Goal: Task Accomplishment & Management: Use online tool/utility

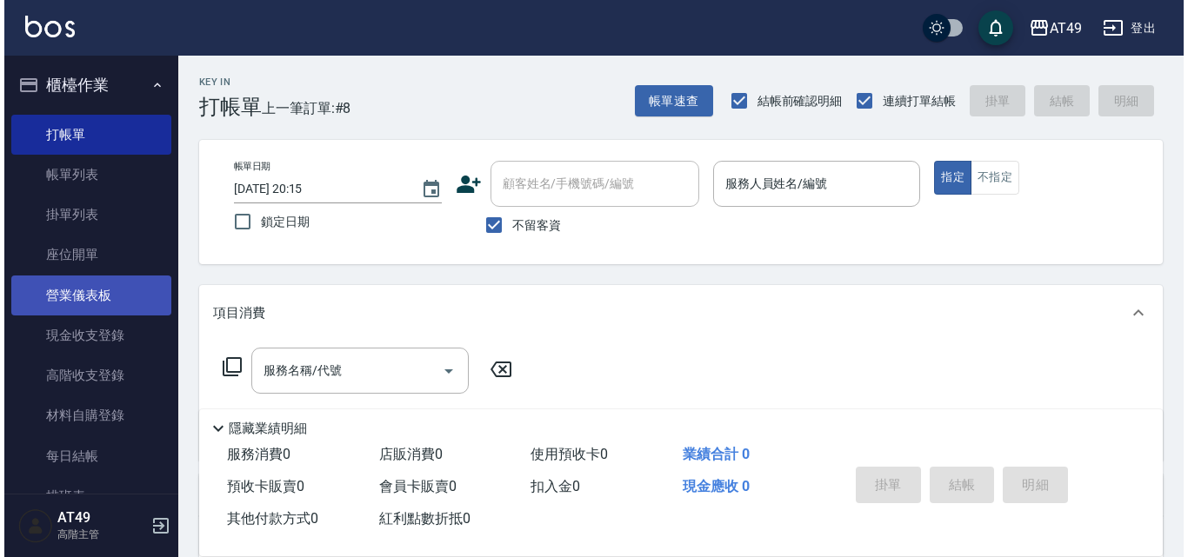
scroll to position [174, 0]
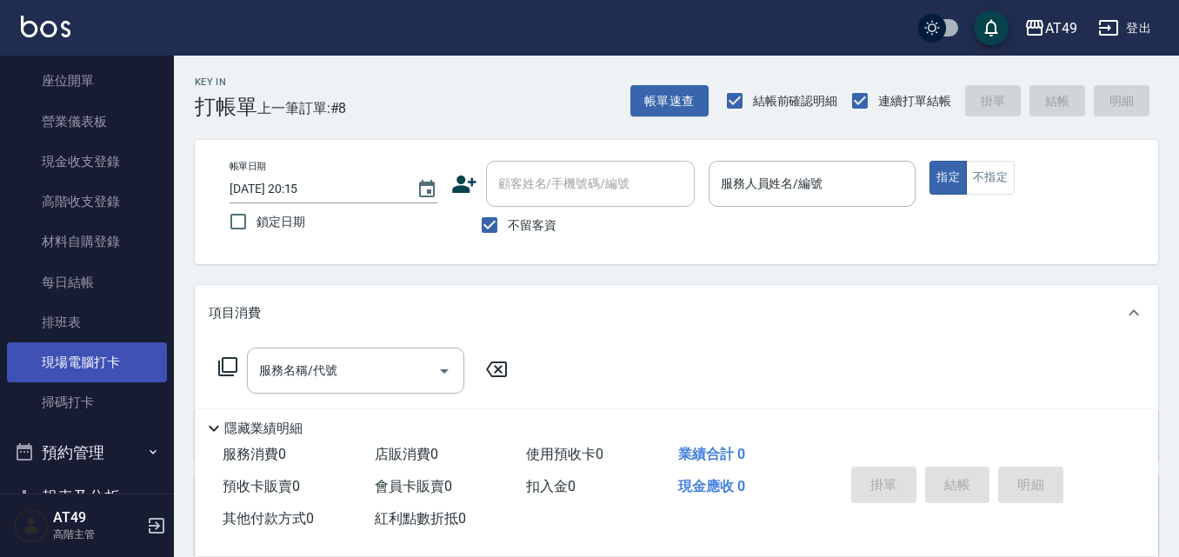
click at [102, 360] on link "現場電腦打卡" at bounding box center [87, 363] width 160 height 40
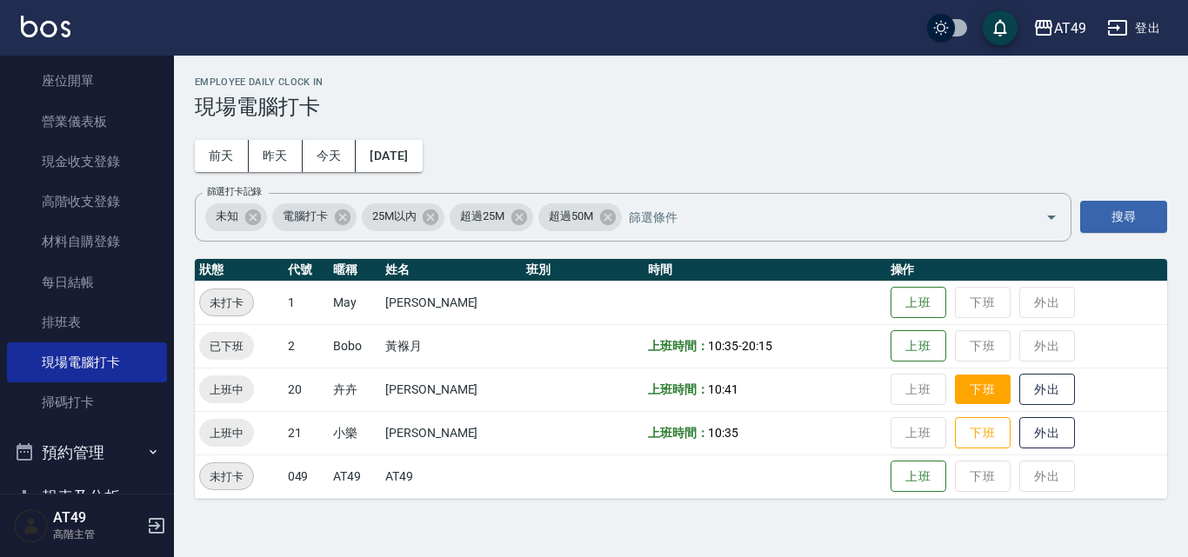
click at [971, 396] on button "下班" at bounding box center [983, 390] width 56 height 30
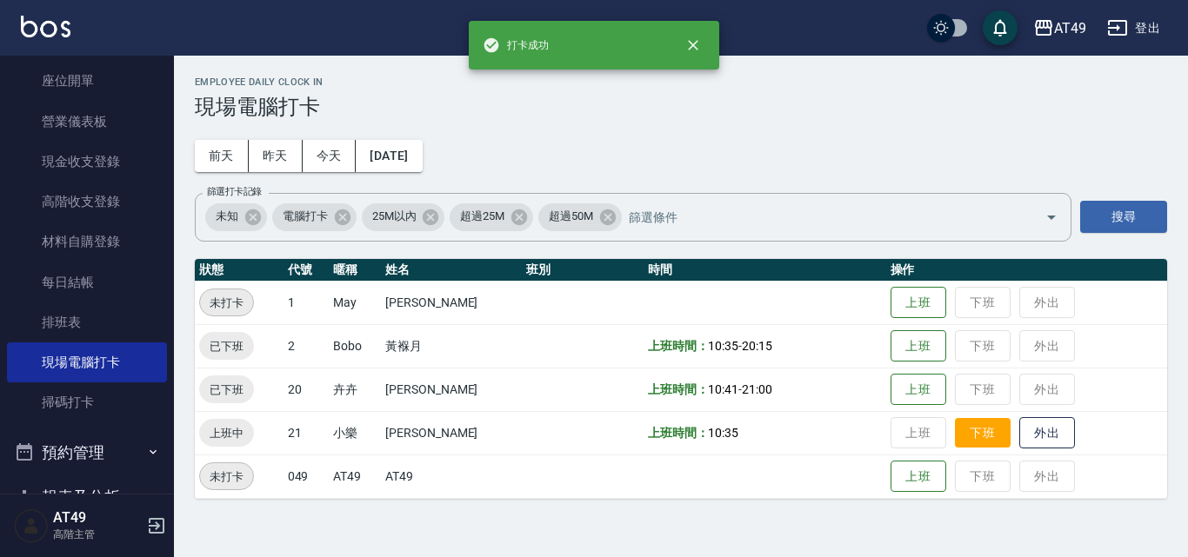
click at [984, 435] on button "下班" at bounding box center [983, 433] width 56 height 30
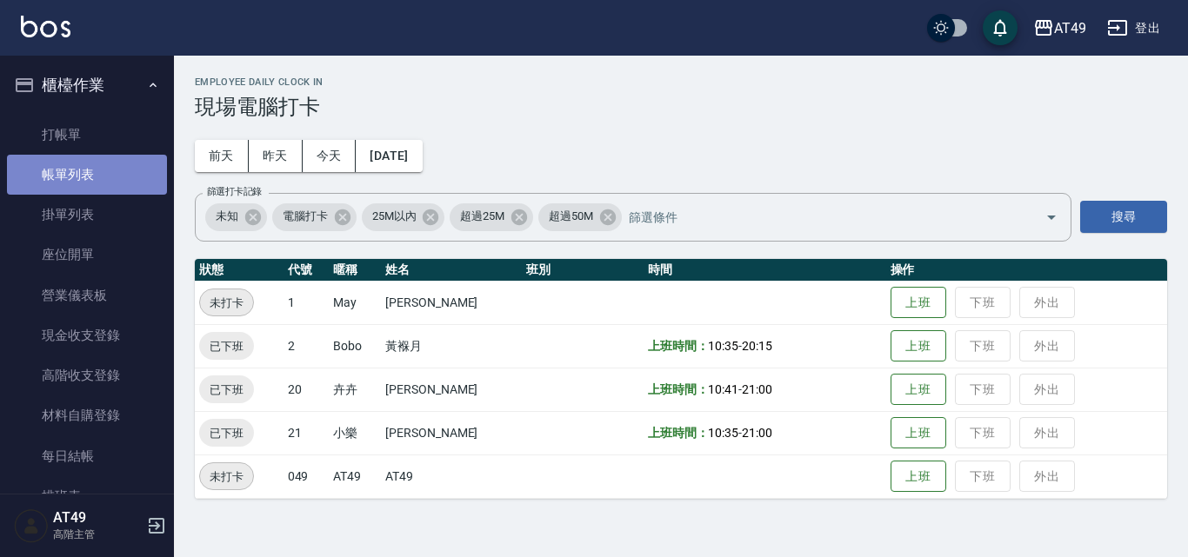
click at [97, 179] on link "帳單列表" at bounding box center [87, 175] width 160 height 40
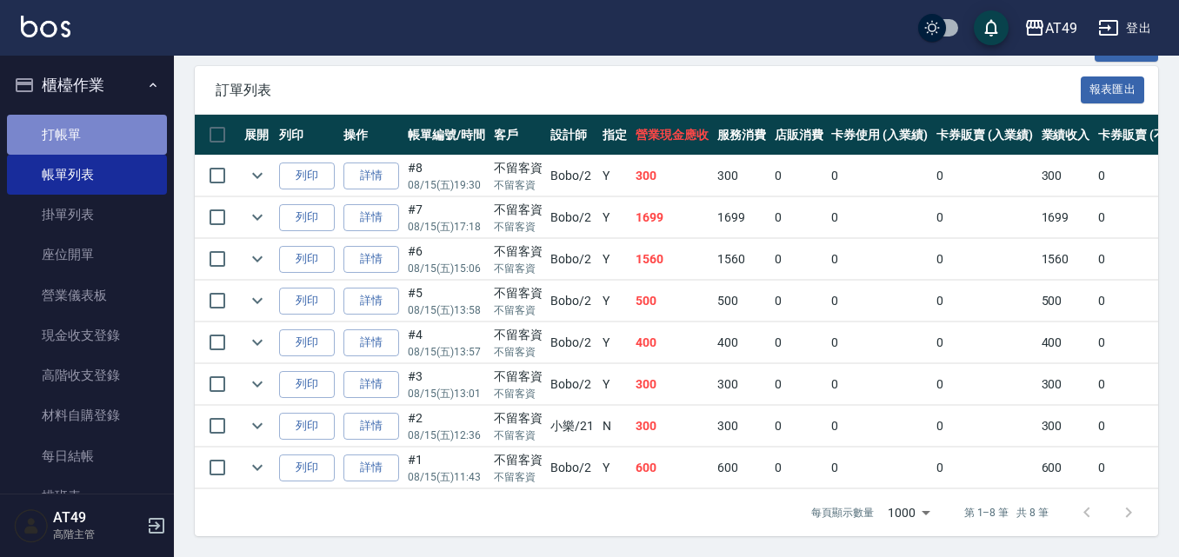
click at [97, 153] on link "打帳單" at bounding box center [87, 135] width 160 height 40
